Goal: Transaction & Acquisition: Subscribe to service/newsletter

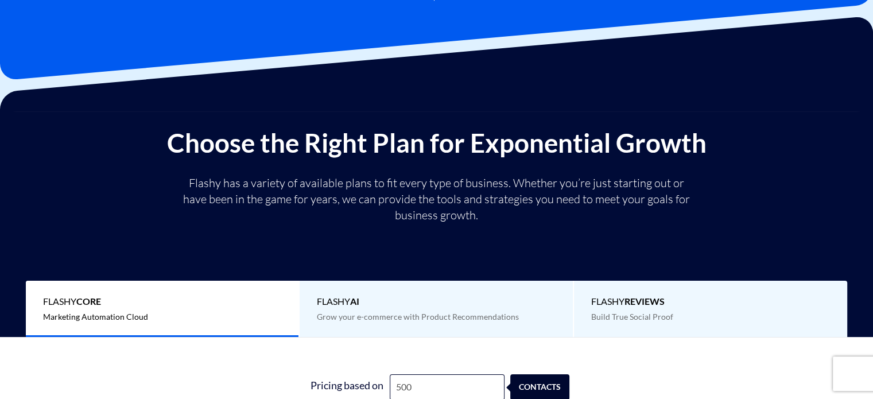
scroll to position [172, 0]
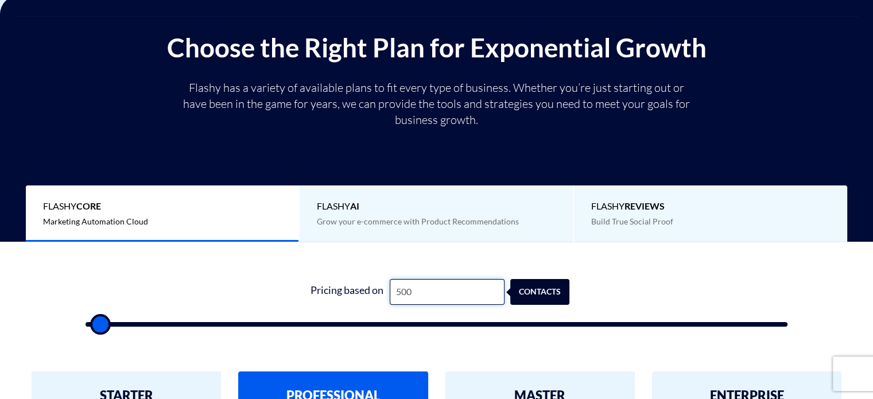
click at [427, 297] on input "500" at bounding box center [447, 292] width 115 height 26
type input "9"
type input "500"
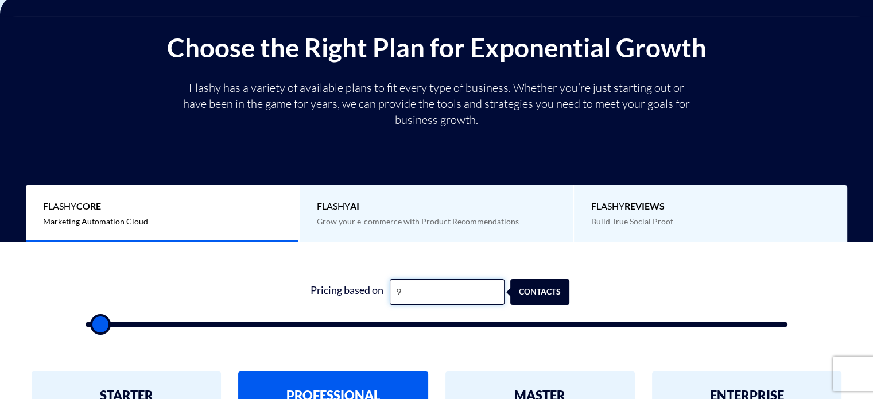
type input "95"
type input "500"
type input "958"
type input "1000"
type input "9,587"
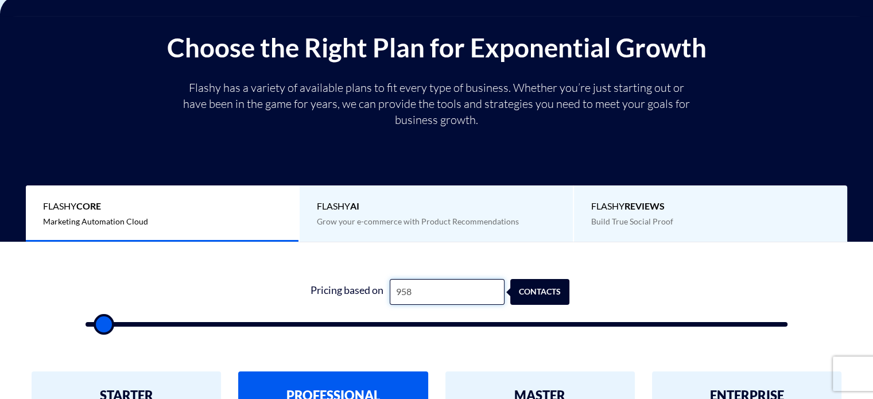
type input "9500"
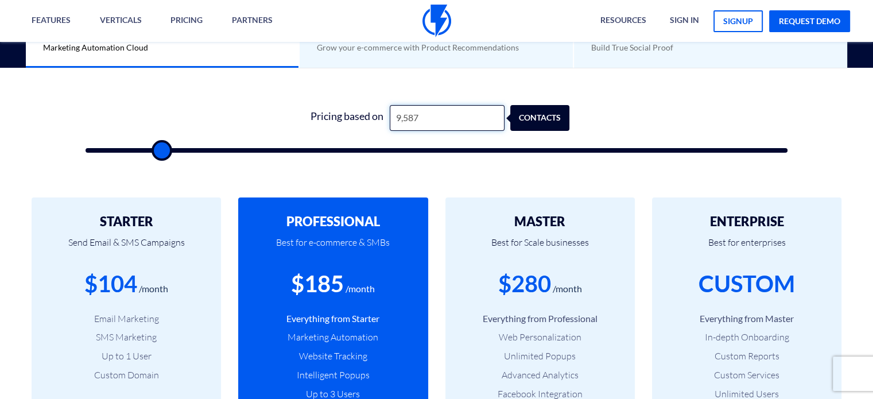
scroll to position [402, 0]
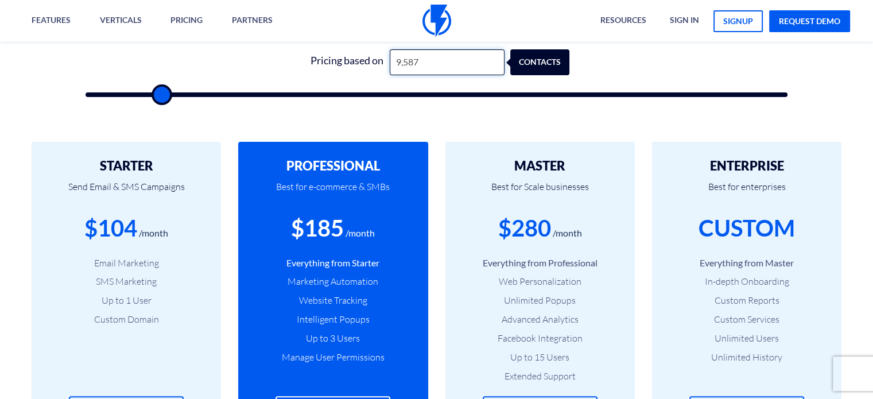
type input "9,587"
